Goal: Transaction & Acquisition: Purchase product/service

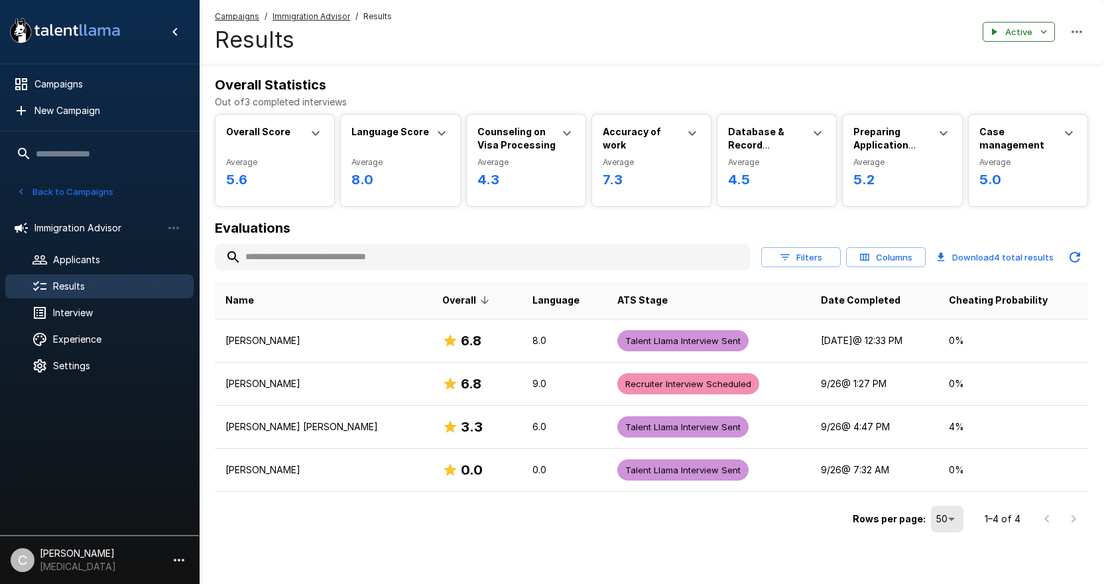
click at [601, 24] on div "Campaigns / Immigration Advisor / Results Results Active" at bounding box center [651, 32] width 905 height 64
click at [78, 369] on span "Settings" at bounding box center [118, 365] width 130 height 13
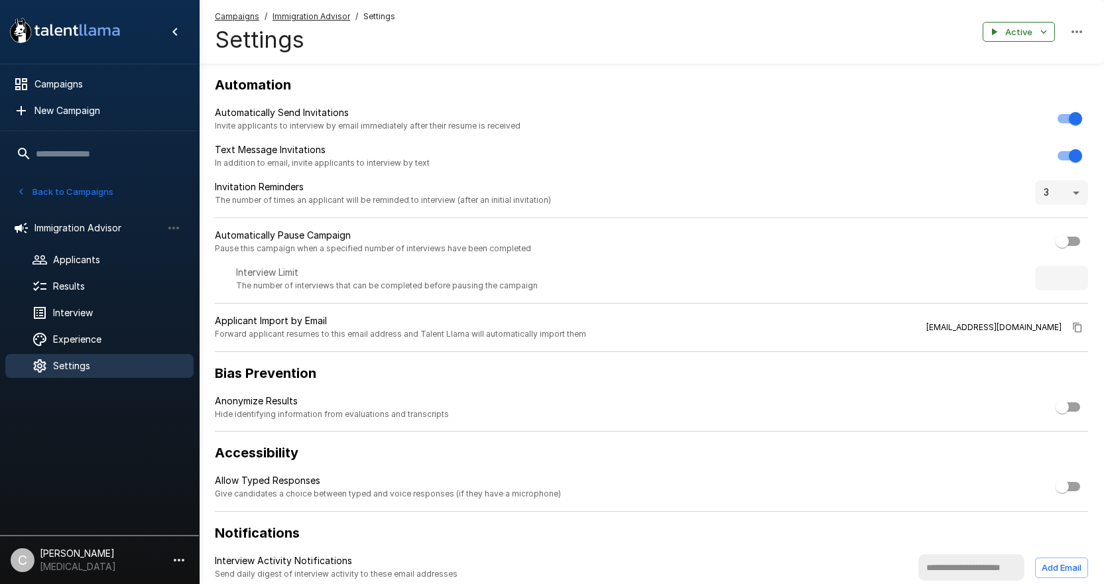
click at [184, 558] on icon "button" at bounding box center [179, 560] width 16 height 16
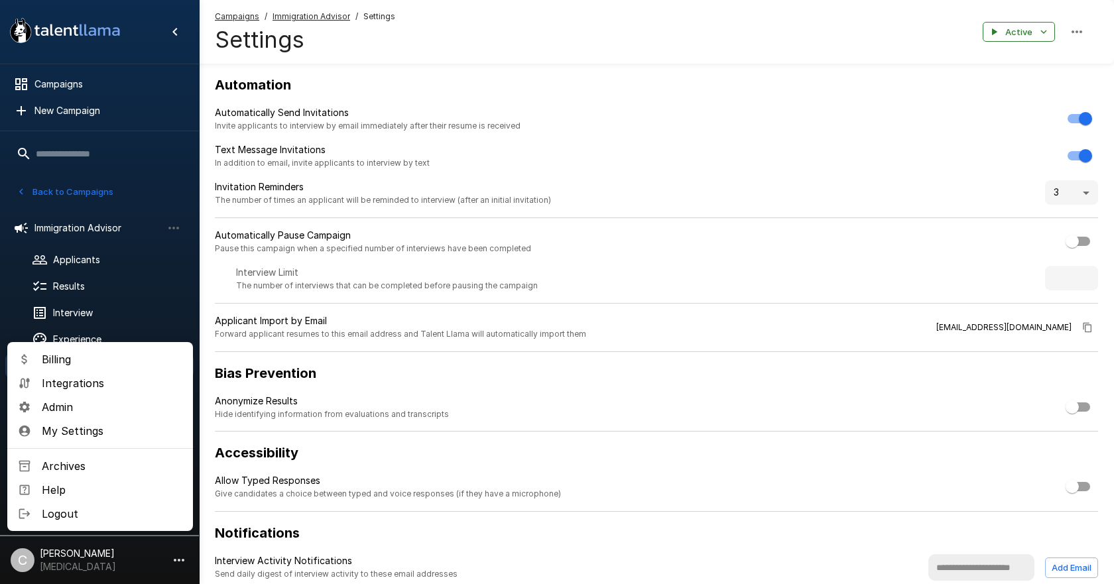
click at [88, 363] on span "Billing" at bounding box center [112, 360] width 141 height 16
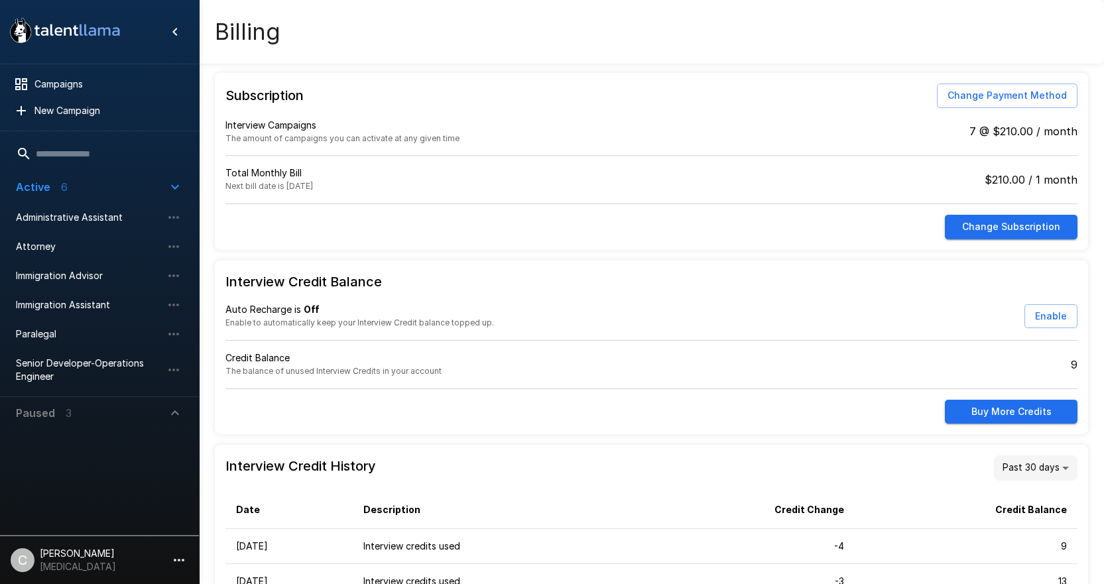
click at [1009, 424] on button "Buy More Credits" at bounding box center [1011, 412] width 133 height 25
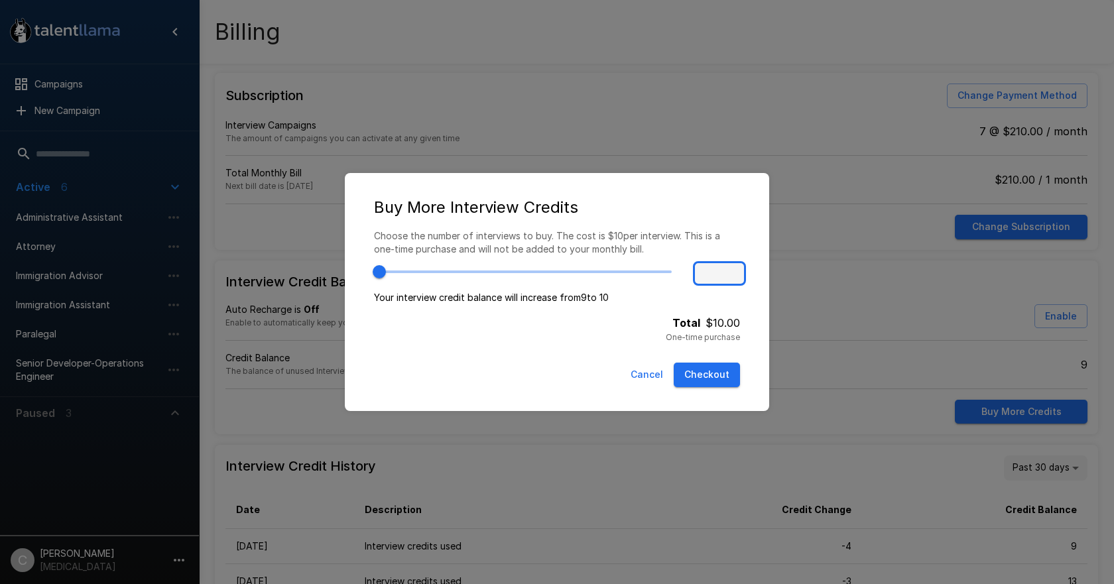
type input "*"
click at [732, 271] on input "*" at bounding box center [719, 273] width 53 height 25
type input "*"
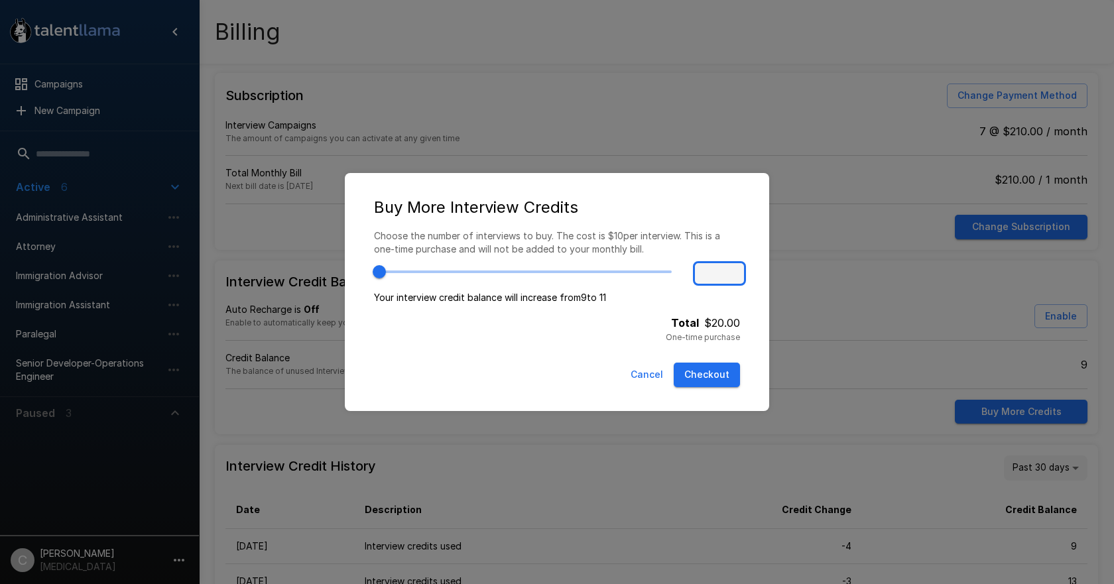
click at [732, 271] on input "*" at bounding box center [719, 273] width 53 height 25
drag, startPoint x: 720, startPoint y: 270, endPoint x: 667, endPoint y: 270, distance: 53.7
click at [669, 270] on div "*" at bounding box center [546, 263] width 377 height 46
type input "*"
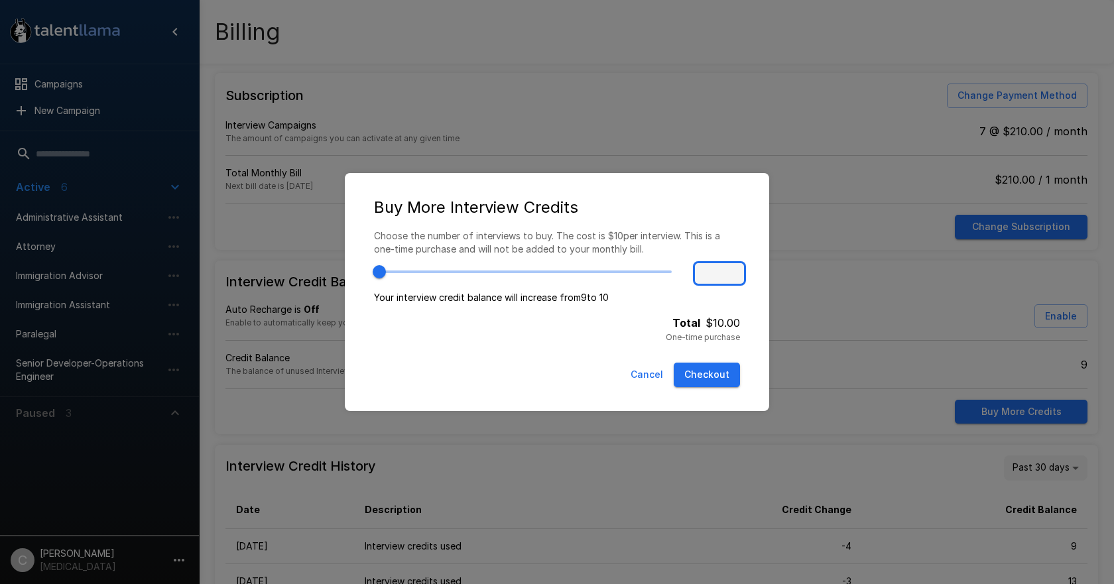
type input "**"
type input "***"
click at [715, 377] on button "Checkout" at bounding box center [707, 375] width 66 height 25
